Goal: Information Seeking & Learning: Learn about a topic

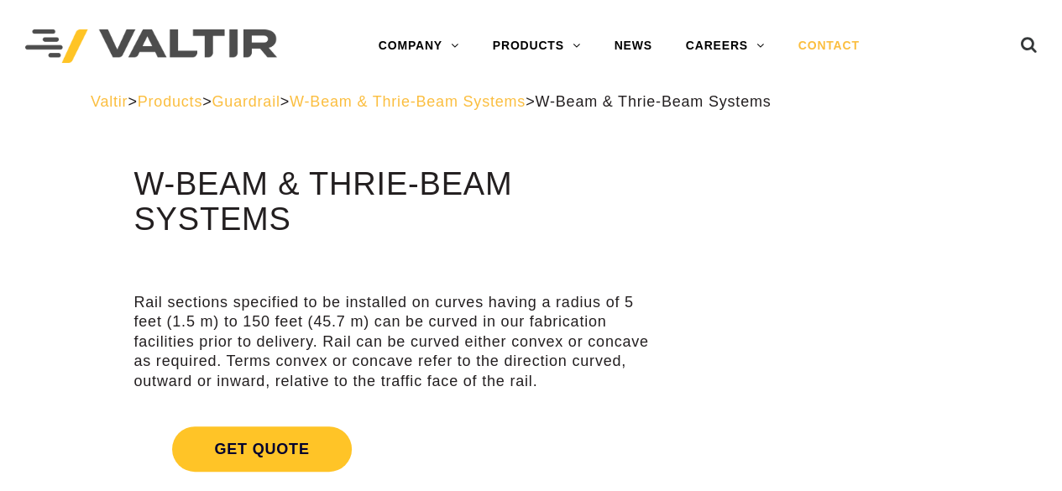
click at [822, 46] on link "CONTACT" at bounding box center [828, 46] width 95 height 34
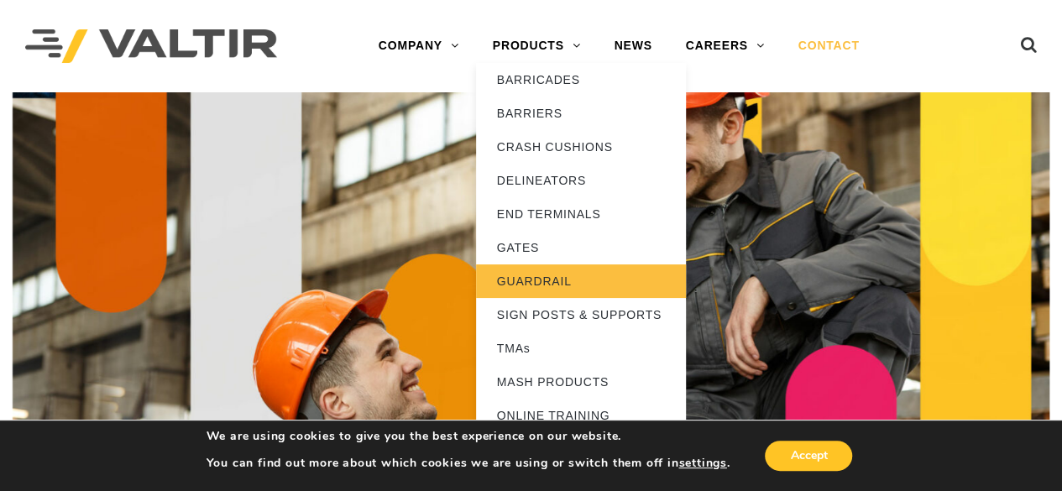
click at [557, 279] on link "GUARDRAIL" at bounding box center [581, 281] width 210 height 34
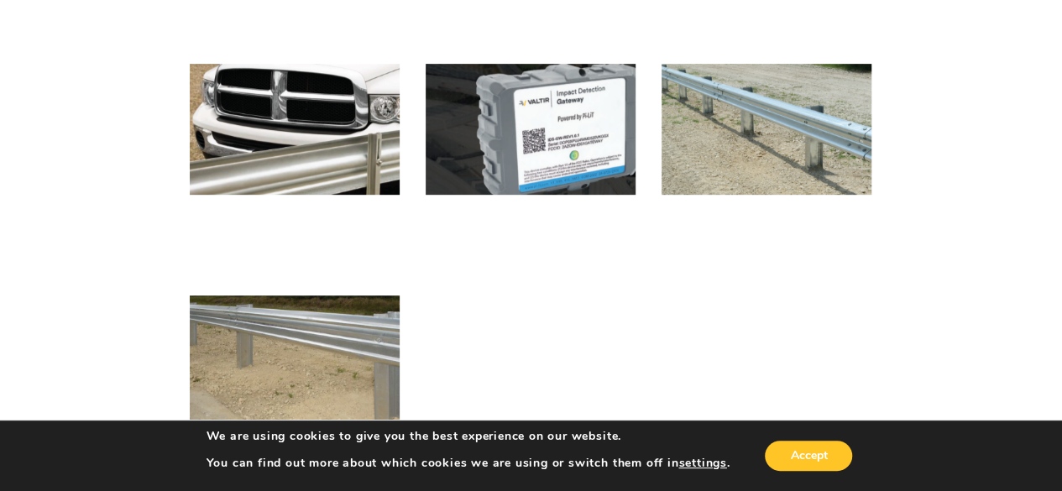
scroll to position [211, 0]
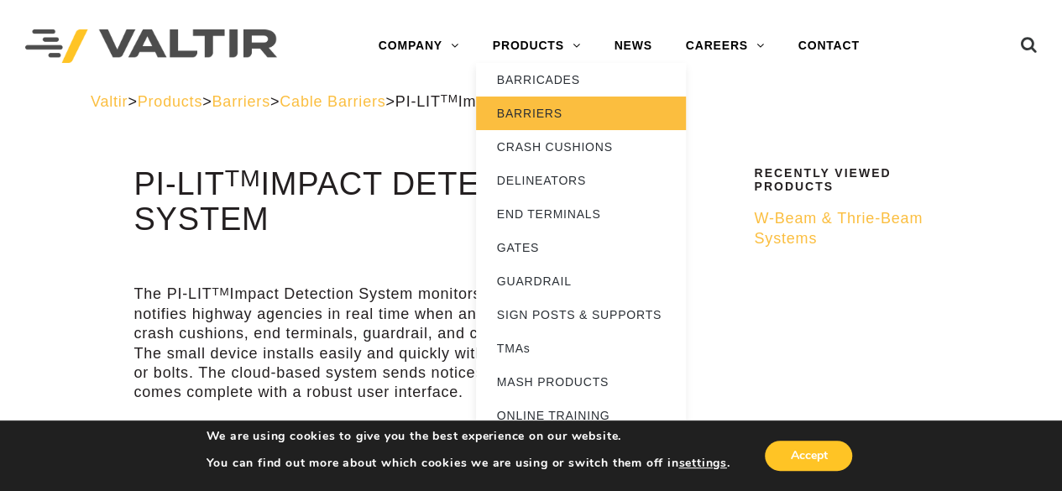
click at [540, 116] on link "BARRIERS" at bounding box center [581, 114] width 210 height 34
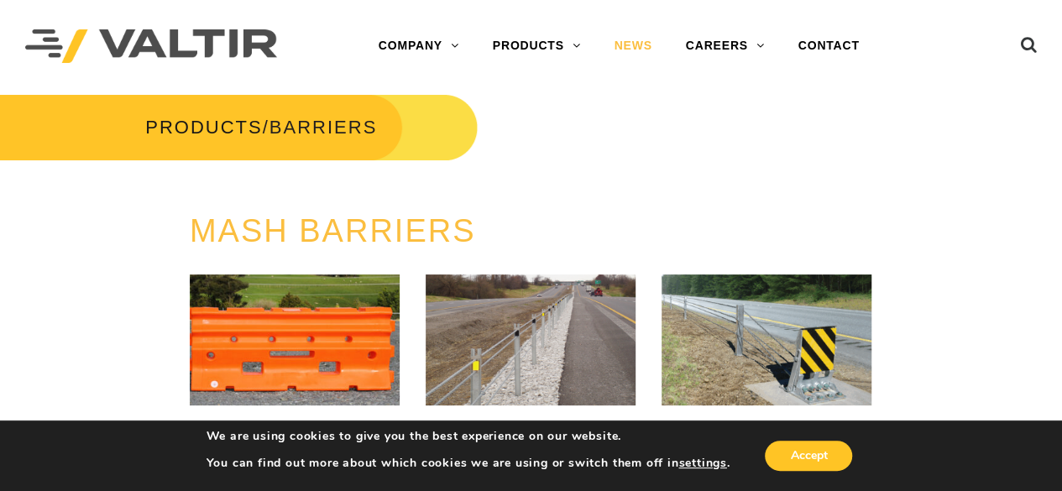
click at [628, 43] on link "NEWS" at bounding box center [632, 46] width 71 height 34
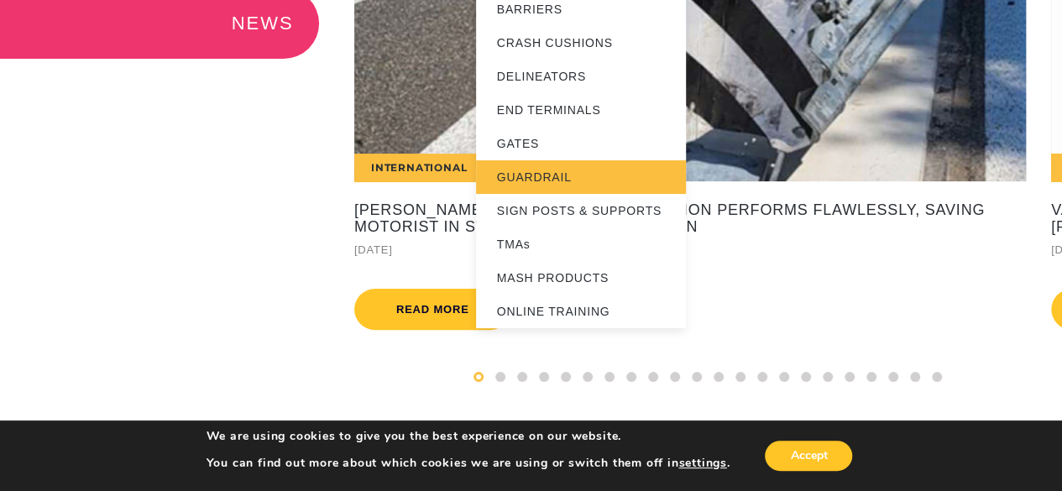
scroll to position [129, 0]
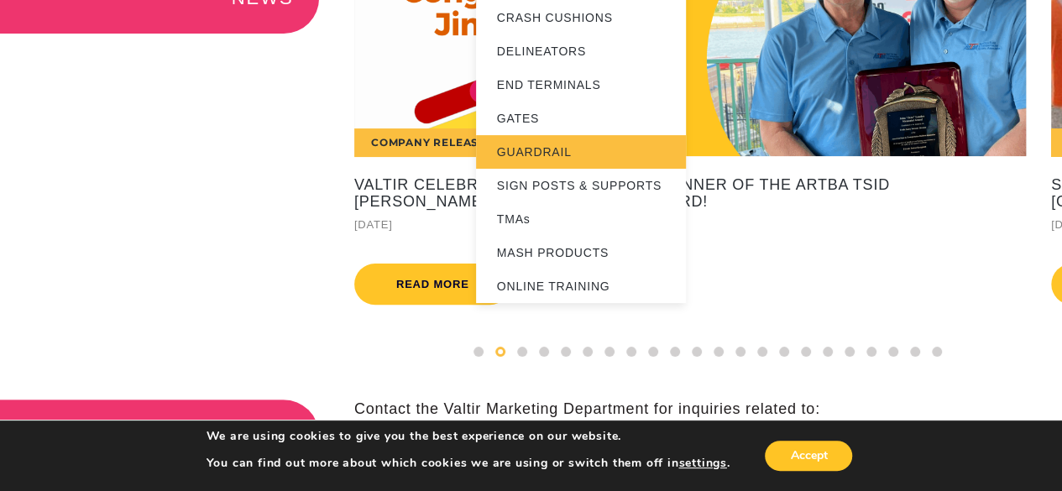
click at [522, 150] on link "GUARDRAIL" at bounding box center [581, 152] width 210 height 34
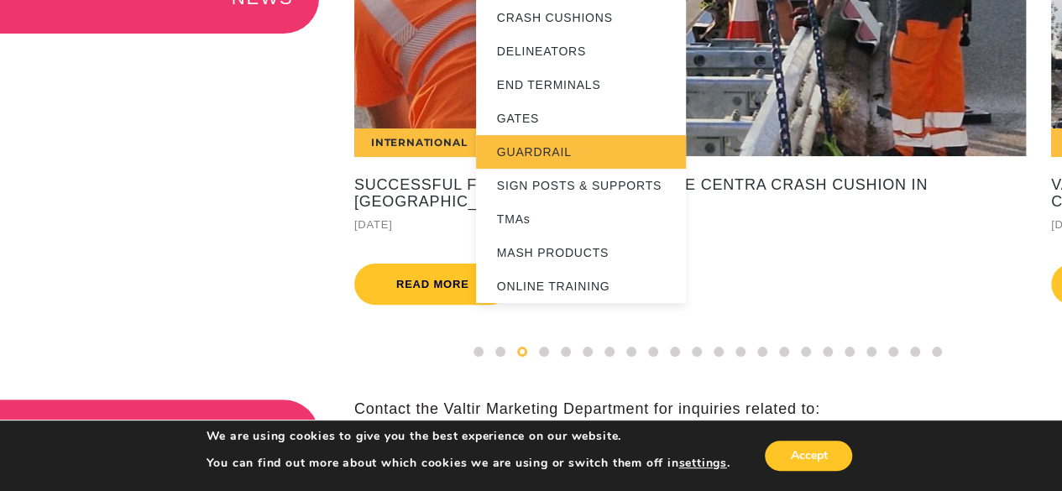
click at [525, 146] on link "GUARDRAIL" at bounding box center [581, 152] width 210 height 34
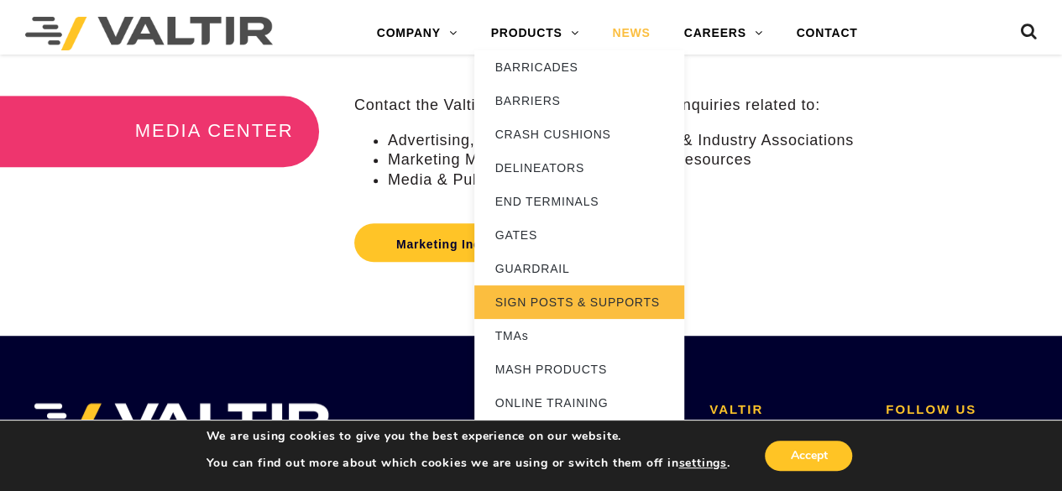
scroll to position [436, 0]
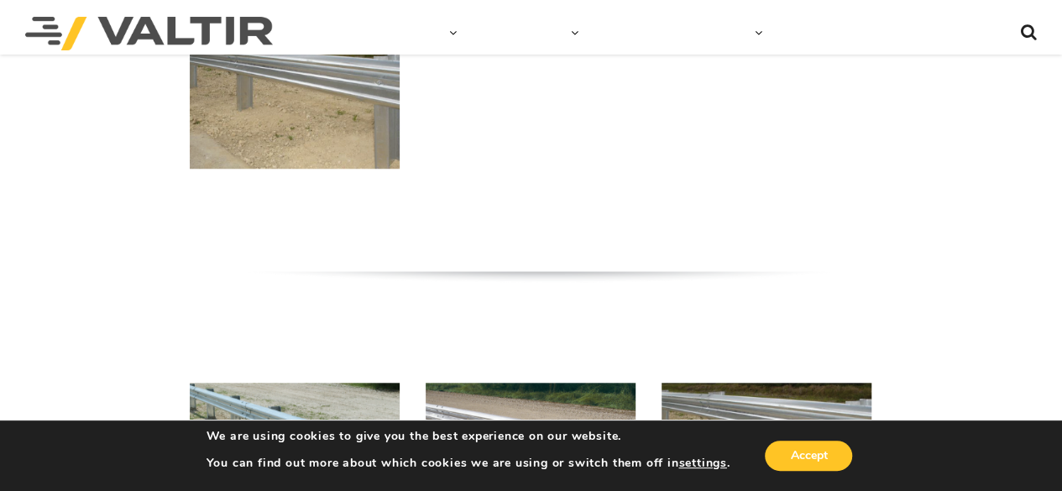
scroll to position [469, 0]
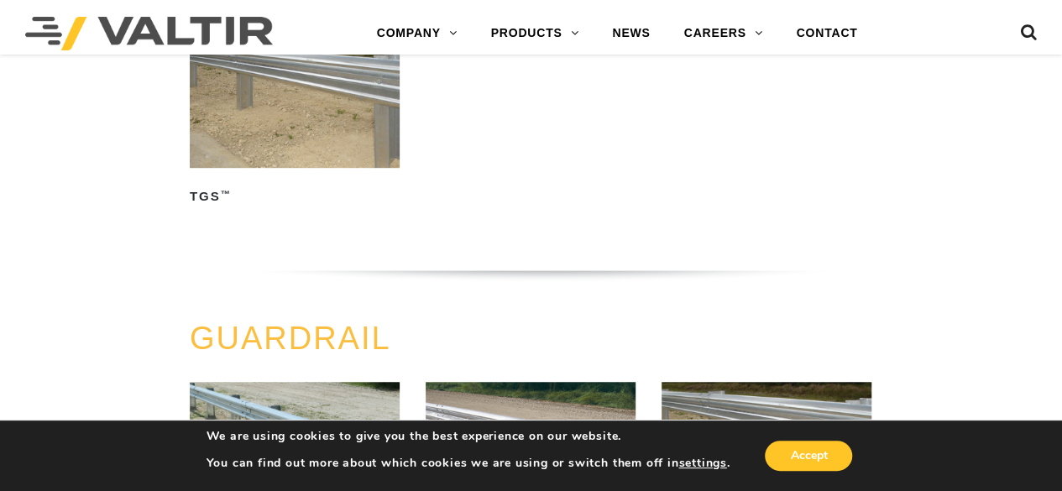
click at [285, 97] on img at bounding box center [295, 102] width 210 height 131
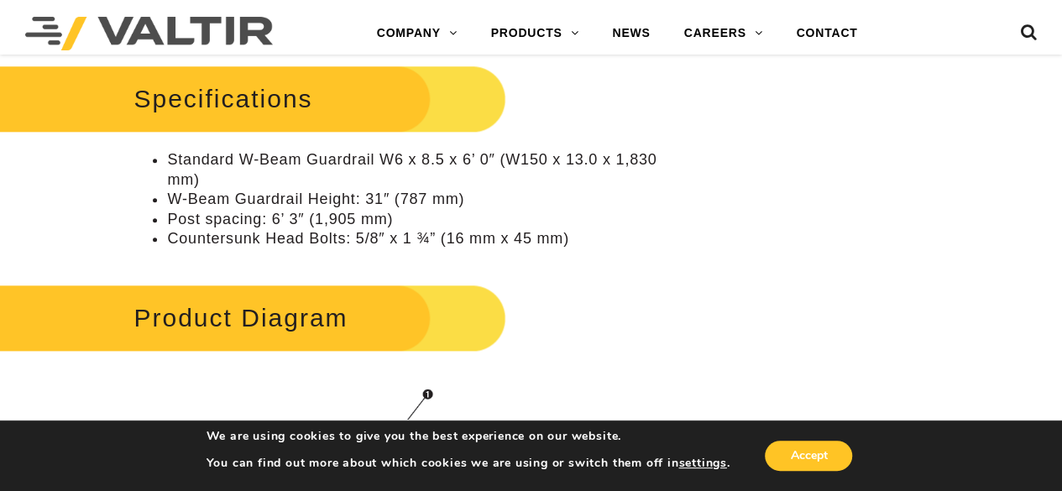
scroll to position [894, 0]
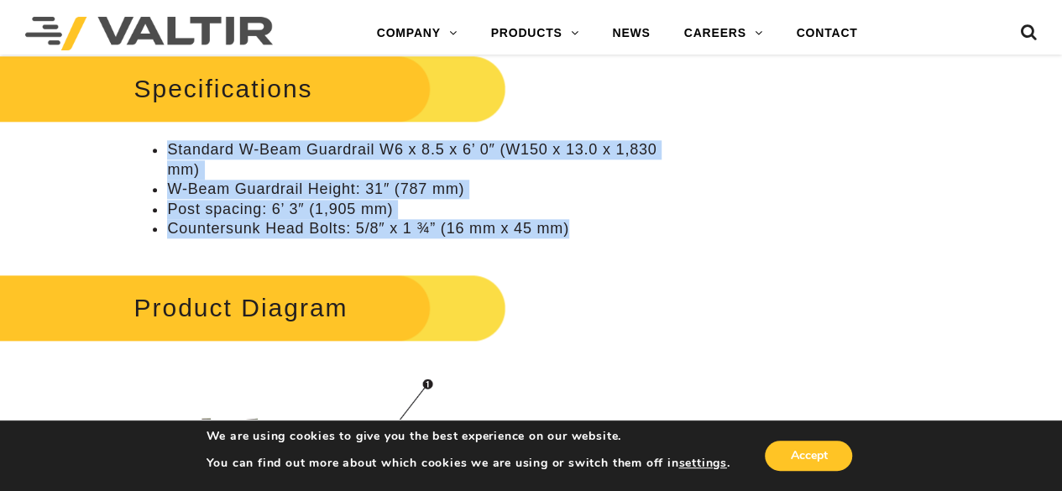
drag, startPoint x: 587, startPoint y: 224, endPoint x: 156, endPoint y: 154, distance: 437.0
click at [156, 154] on ul "Standard W-Beam Guardrail W6 x 8.5 x 6’ 0″ (W150 x 13.0 x 1,830 mm) W-Beam Guar…" at bounding box center [397, 189] width 529 height 98
copy ul "Standard W-Beam Guardrail W6 x 8.5 x 6’ 0″ (W150 x 13.0 x 1,830 mm) W-Beam Guar…"
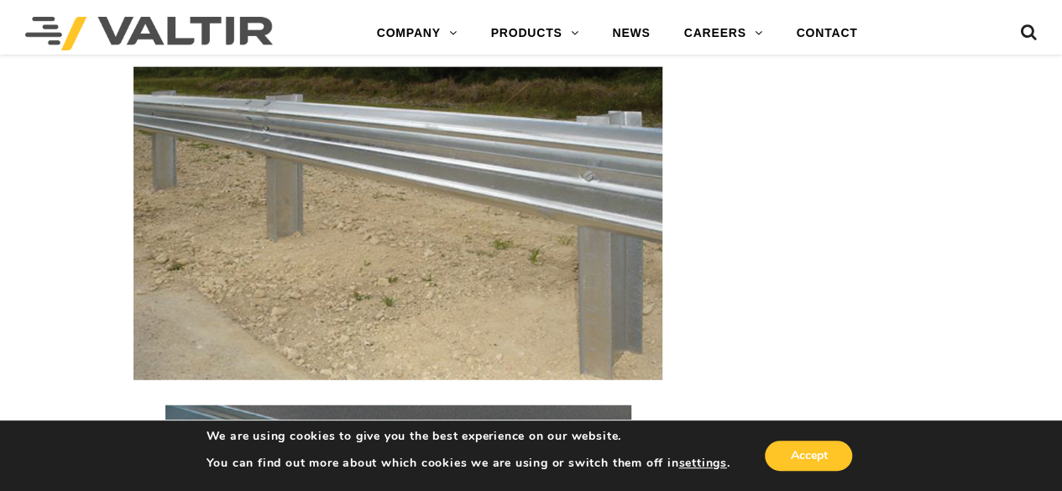
scroll to position [1940, 0]
